Goal: Navigation & Orientation: Find specific page/section

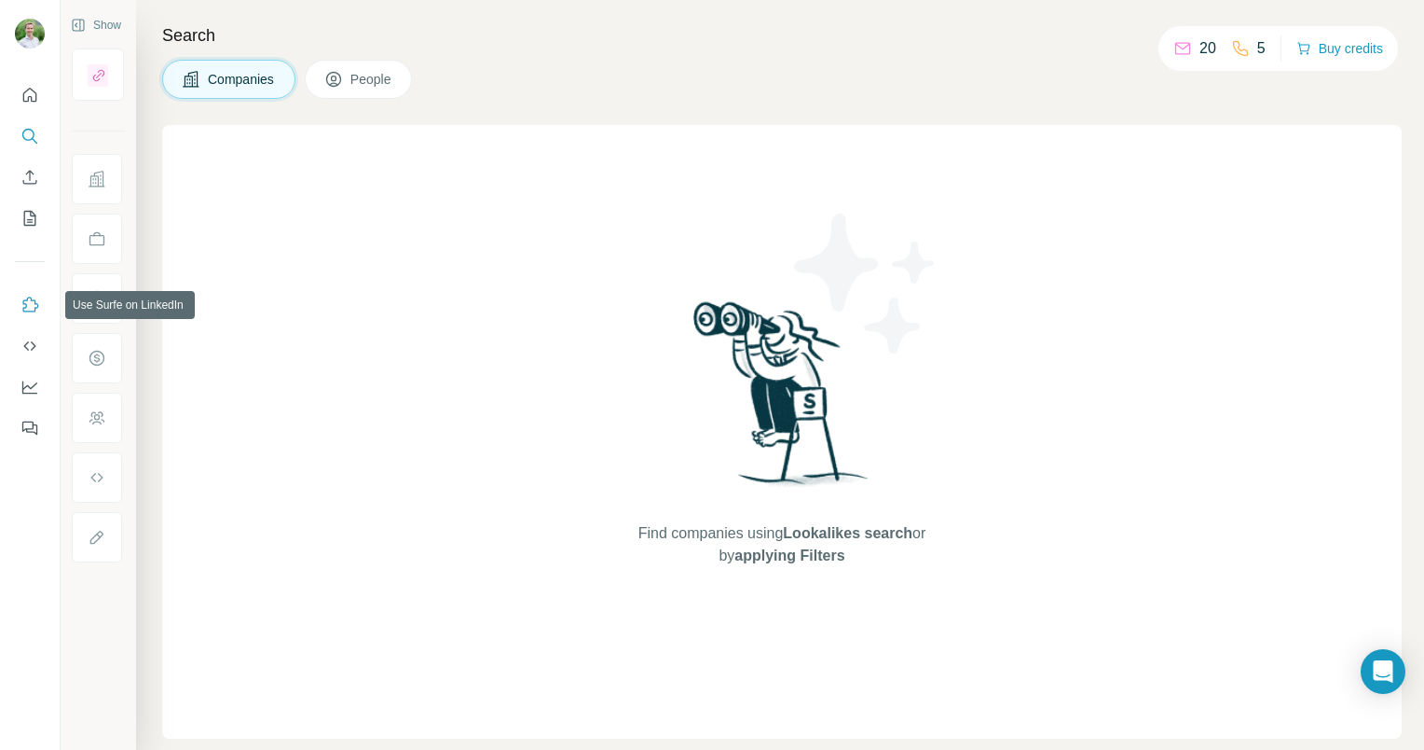
click at [27, 310] on icon "Use Surfe on LinkedIn" at bounding box center [30, 305] width 19 height 19
click at [34, 427] on icon "Feedback" at bounding box center [30, 428] width 19 height 19
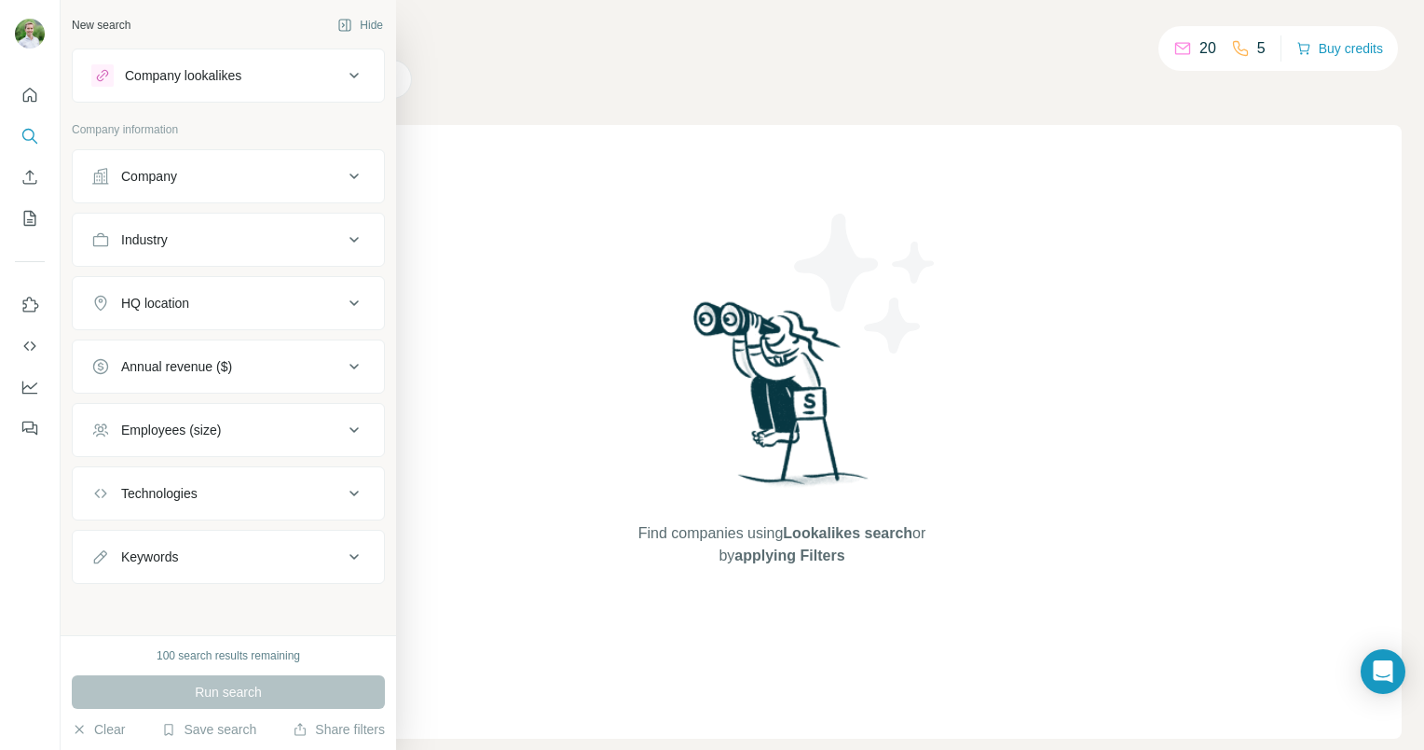
click at [158, 81] on div "Company lookalikes" at bounding box center [183, 75] width 117 height 19
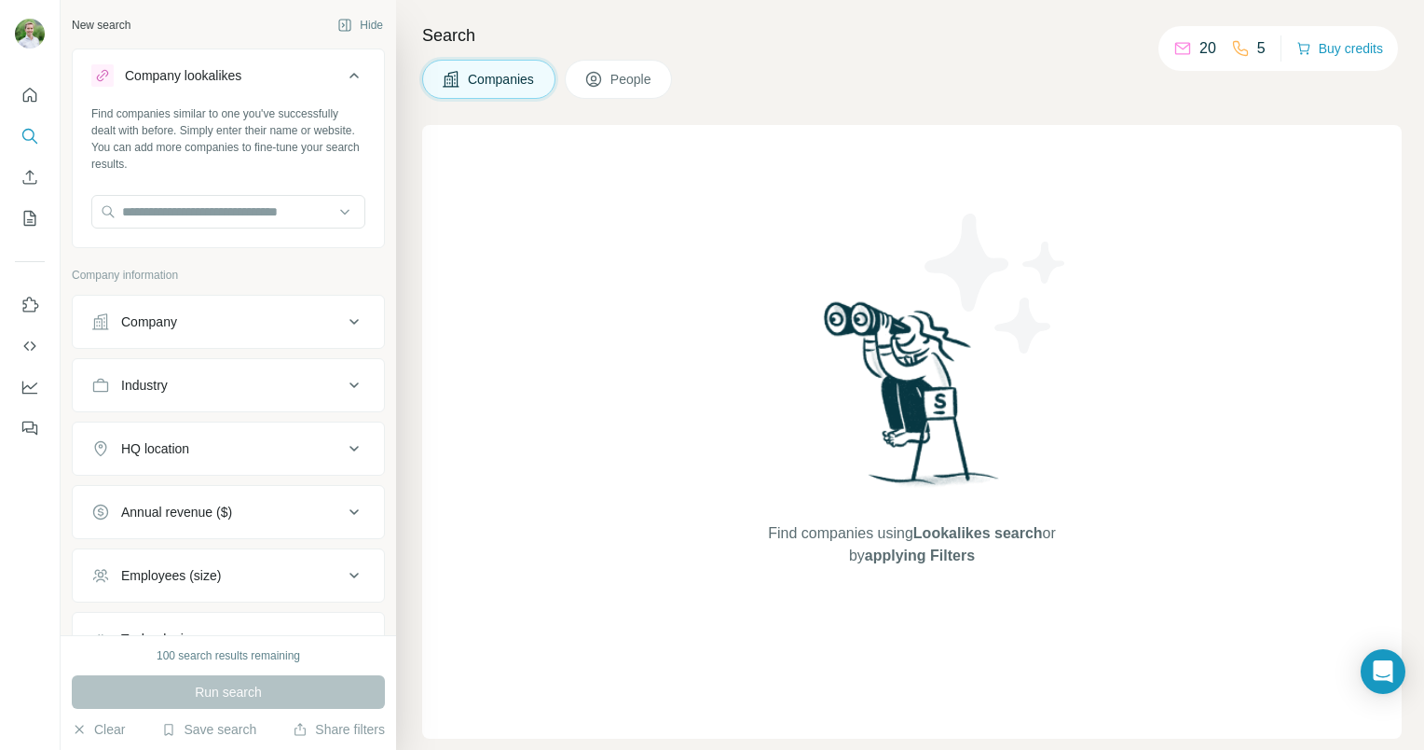
click at [350, 323] on icon at bounding box center [354, 322] width 9 height 6
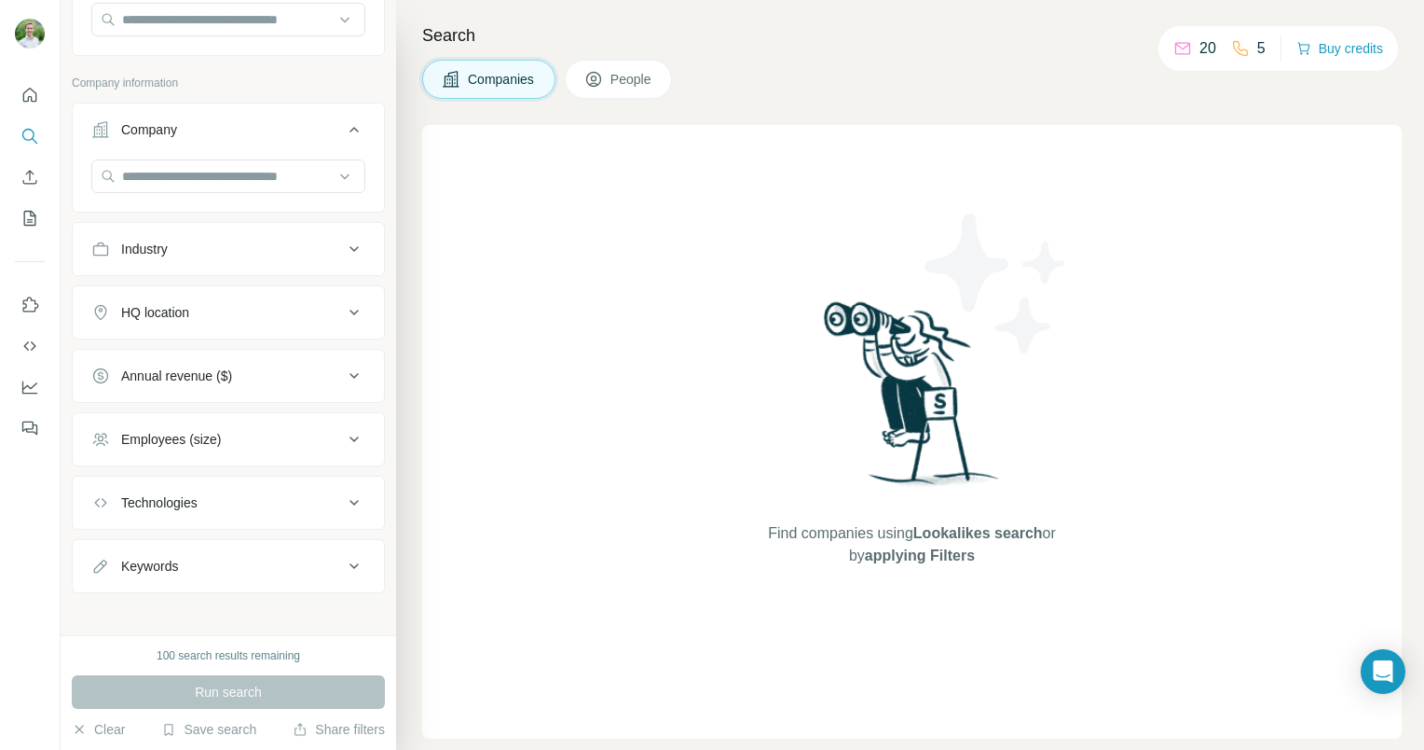
scroll to position [199, 0]
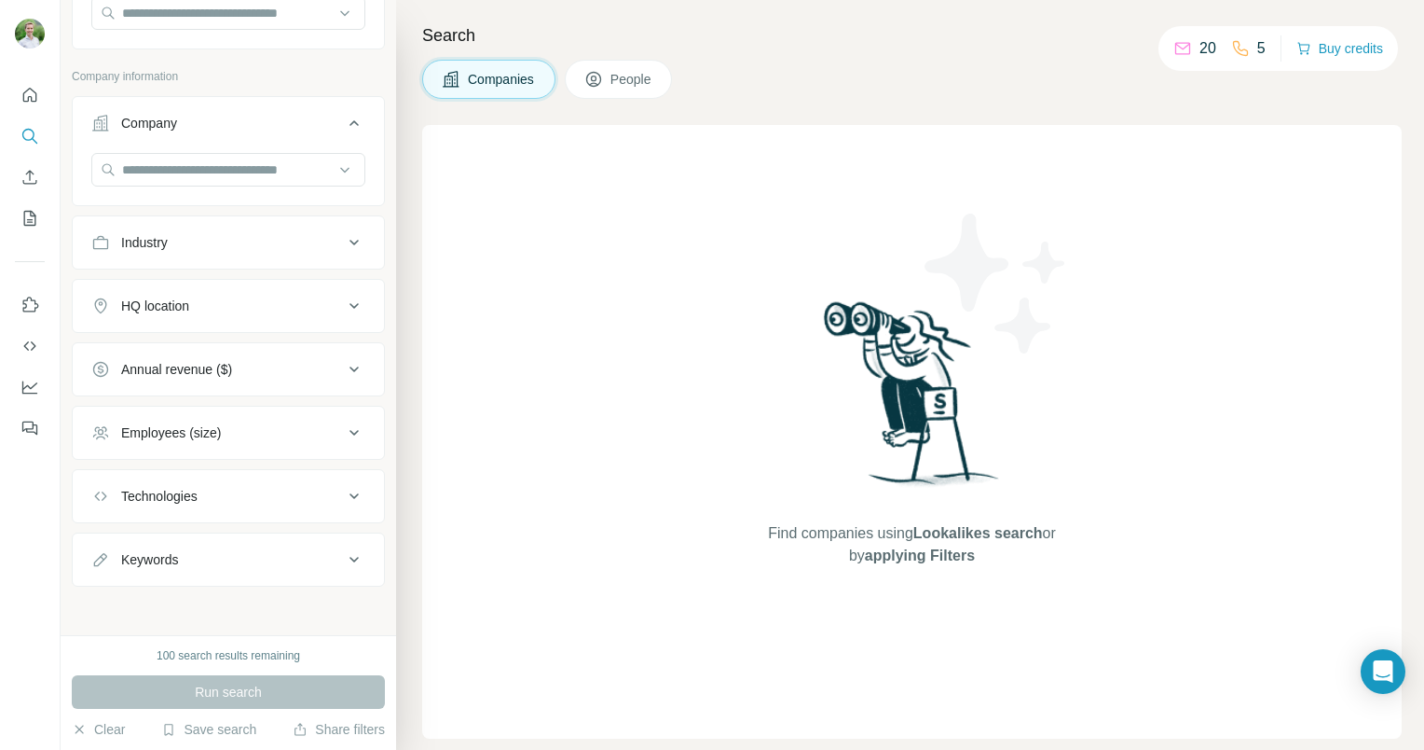
click at [318, 314] on button "HQ location" at bounding box center [228, 305] width 311 height 45
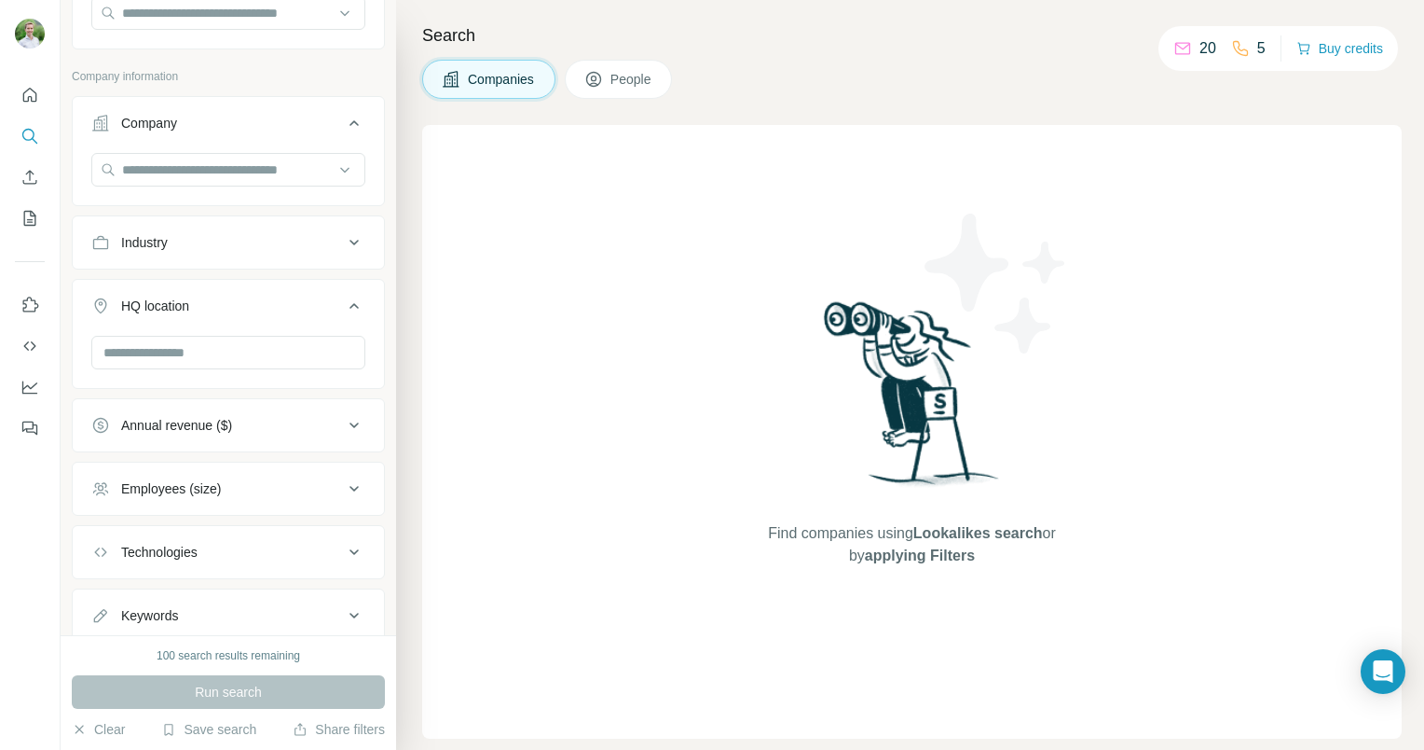
click at [318, 314] on button "HQ location" at bounding box center [228, 309] width 311 height 52
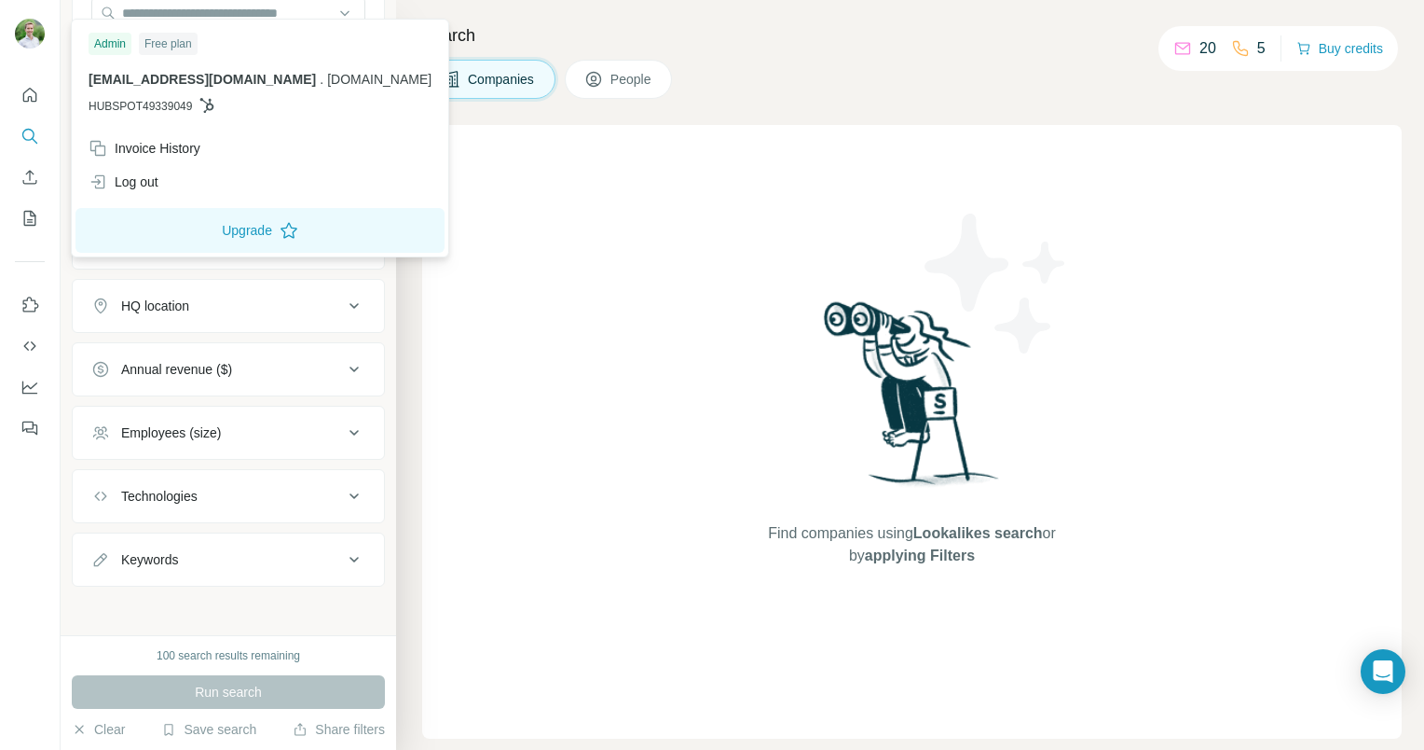
click at [28, 24] on img at bounding box center [30, 34] width 30 height 30
click at [193, 144] on div "Invoice History" at bounding box center [145, 148] width 112 height 19
click at [34, 381] on icon "Dashboard" at bounding box center [30, 387] width 19 height 19
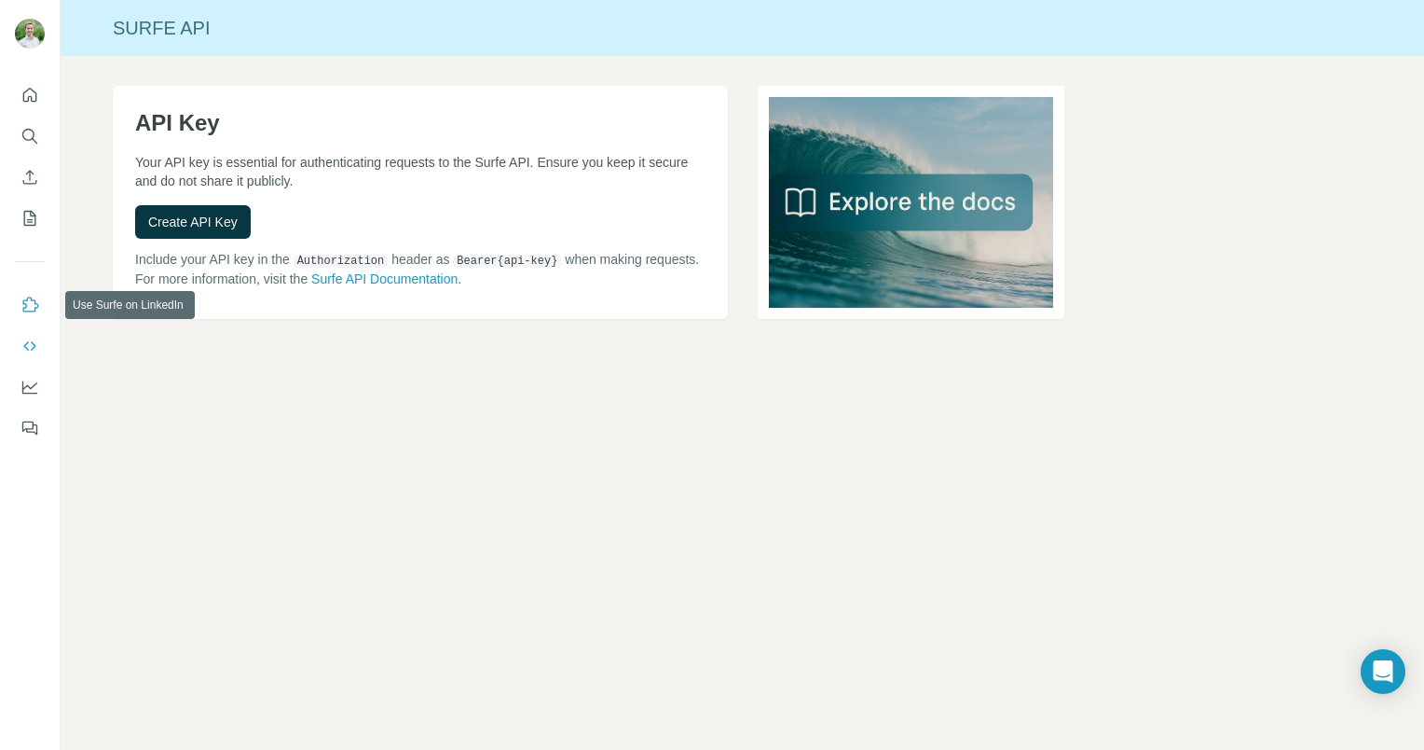
click at [36, 307] on icon "Use Surfe on LinkedIn" at bounding box center [31, 303] width 16 height 15
